Goal: Task Accomplishment & Management: Complete application form

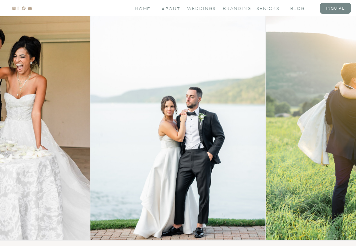
scroll to position [67, 0]
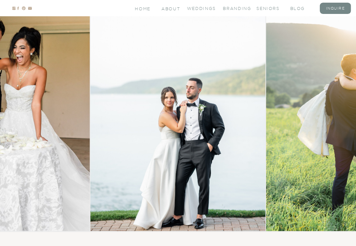
click at [339, 173] on img at bounding box center [353, 108] width 175 height 245
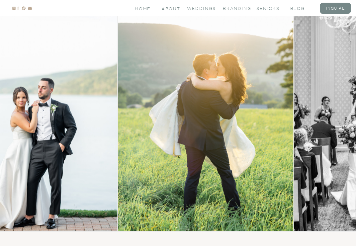
click at [168, 106] on img at bounding box center [205, 108] width 175 height 245
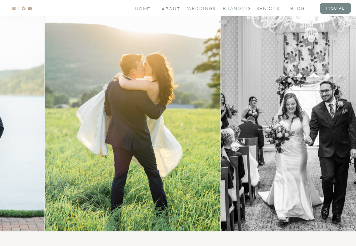
click at [221, 175] on img at bounding box center [308, 108] width 175 height 245
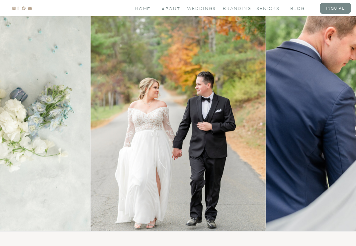
click at [90, 119] on img at bounding box center [177, 108] width 175 height 245
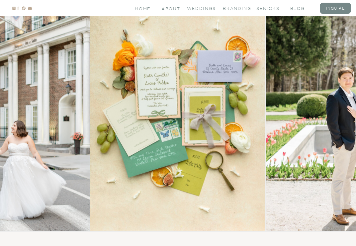
click at [89, 97] on img at bounding box center [1, 108] width 175 height 245
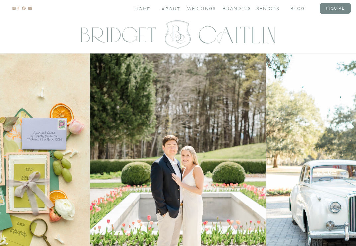
scroll to position [0, 0]
click at [180, 5] on div at bounding box center [178, 8] width 356 height 16
click at [179, 8] on nav "About" at bounding box center [170, 8] width 18 height 5
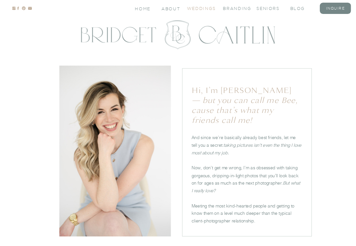
click at [204, 7] on nav "Weddings" at bounding box center [199, 8] width 24 height 5
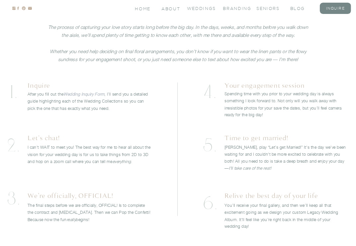
scroll to position [2067, 0]
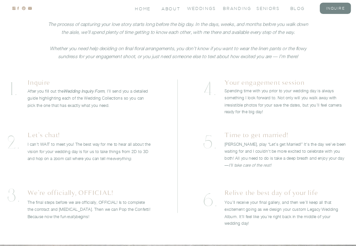
click at [89, 90] on link "Wedding Inquiry Form" at bounding box center [83, 90] width 41 height 5
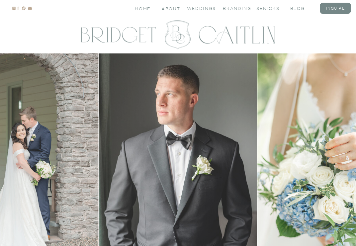
scroll to position [0, 0]
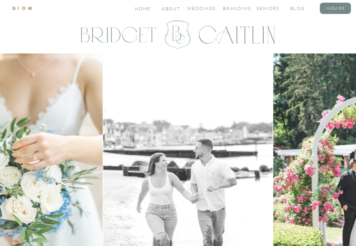
click at [151, 157] on img at bounding box center [187, 171] width 169 height 237
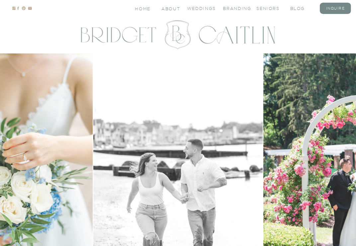
click at [93, 124] on img at bounding box center [177, 171] width 169 height 237
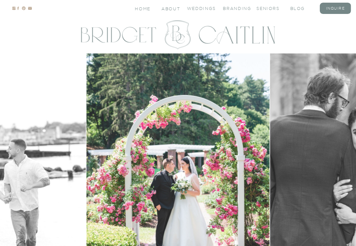
click at [119, 129] on img at bounding box center [177, 171] width 183 height 237
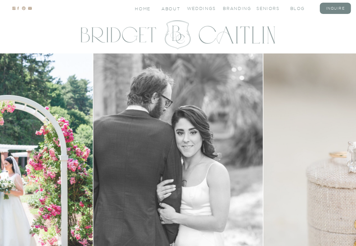
click at [118, 137] on img at bounding box center [177, 171] width 169 height 237
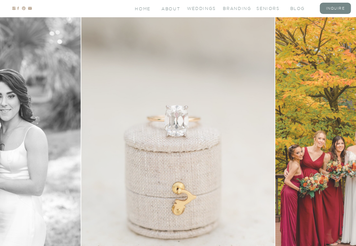
scroll to position [37, 0]
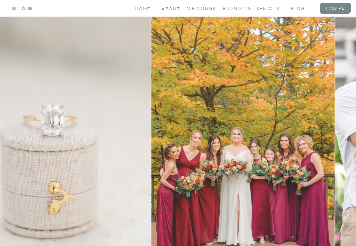
click at [30, 107] on img at bounding box center [54, 135] width 194 height 237
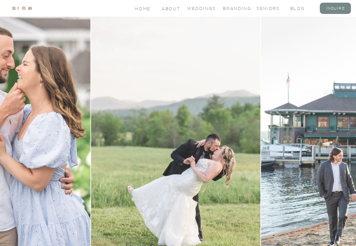
click at [91, 91] on img at bounding box center [175, 135] width 169 height 237
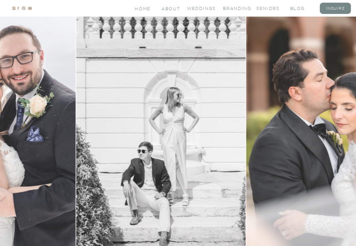
click at [76, 102] on img at bounding box center [160, 135] width 169 height 237
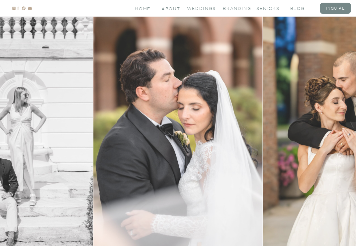
click at [116, 82] on img at bounding box center [177, 135] width 169 height 237
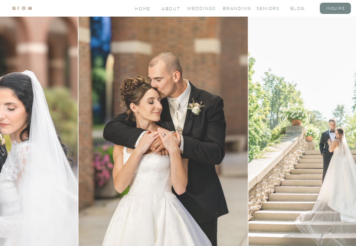
click at [158, 98] on img at bounding box center [162, 135] width 169 height 237
